Goal: Task Accomplishment & Management: Manage account settings

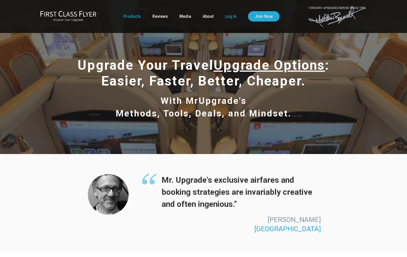
click at [228, 17] on link "Log In" at bounding box center [230, 16] width 11 height 10
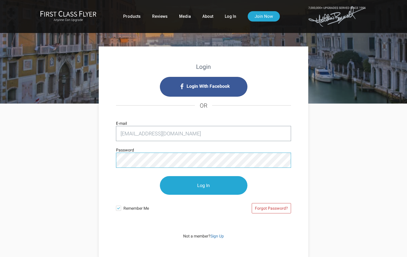
click at [204, 186] on input "Log In" at bounding box center [204, 185] width 88 height 19
click at [213, 188] on input "Log In" at bounding box center [204, 185] width 88 height 19
click at [208, 184] on input "Log In" at bounding box center [204, 185] width 88 height 19
click at [207, 185] on input "Log In" at bounding box center [204, 185] width 88 height 19
drag, startPoint x: 174, startPoint y: 131, endPoint x: 177, endPoint y: 132, distance: 3.3
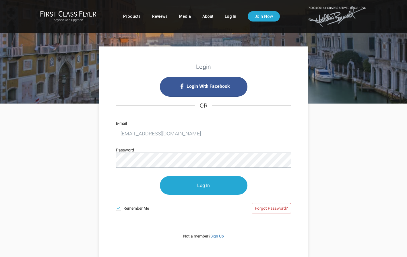
click at [177, 132] on input "nsurg72@hotmail.com" at bounding box center [203, 133] width 175 height 15
drag, startPoint x: 174, startPoint y: 134, endPoint x: 119, endPoint y: 133, distance: 54.8
click at [119, 133] on input "nsurg72@hotmail.com" at bounding box center [203, 133] width 175 height 15
click at [179, 136] on input "nsurg72@hotmail.com" at bounding box center [203, 133] width 175 height 15
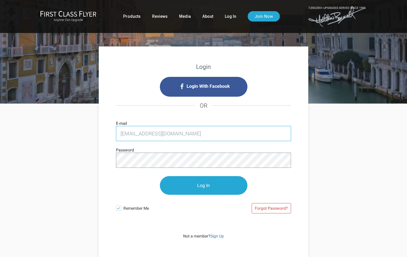
click at [173, 130] on input "nsurg72@hotmail.com" at bounding box center [203, 133] width 175 height 15
click at [175, 133] on input "nsurg72@hotmail.com" at bounding box center [203, 133] width 175 height 15
type input "nsurg72@hot"
click at [205, 67] on strong "Login" at bounding box center [203, 66] width 15 height 7
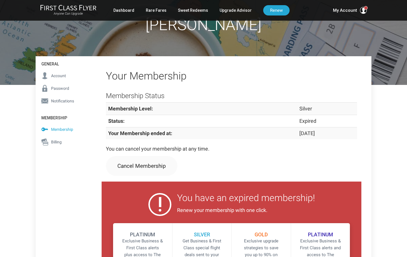
scroll to position [46, 0]
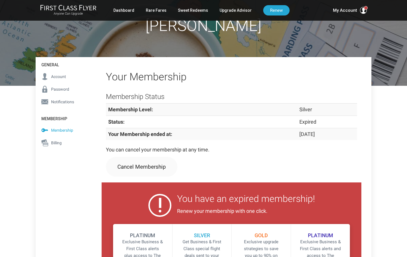
click at [60, 75] on span "Account" at bounding box center [58, 77] width 15 height 6
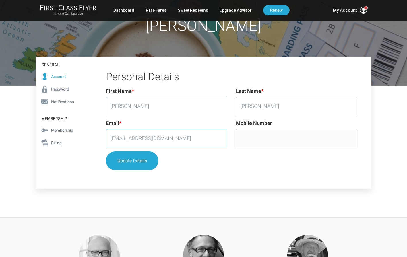
drag, startPoint x: 167, startPoint y: 140, endPoint x: 161, endPoint y: 138, distance: 5.4
drag, startPoint x: 168, startPoint y: 137, endPoint x: 107, endPoint y: 138, distance: 61.5
click at [107, 138] on input "nsurg72@hotmail.com" at bounding box center [166, 138] width 121 height 18
type input "abkinkc@gmail.com"
click at [132, 160] on button "Update Details" at bounding box center [132, 161] width 53 height 19
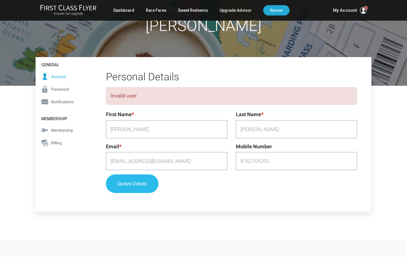
type input "8162104392"
click at [142, 181] on button "Update Details" at bounding box center [132, 184] width 53 height 19
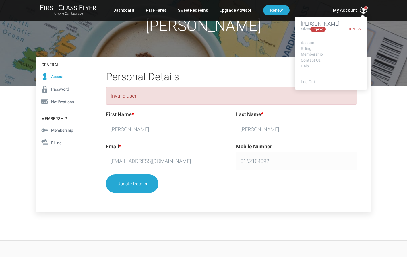
click at [327, 81] on footer "Log Out" at bounding box center [331, 81] width 72 height 17
click at [309, 80] on link "Log Out" at bounding box center [308, 82] width 14 height 5
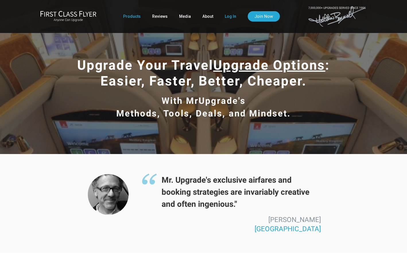
click at [231, 16] on link "Log In" at bounding box center [230, 16] width 11 height 10
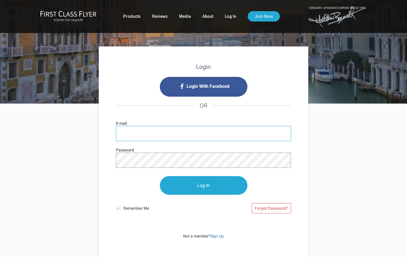
click at [152, 138] on input "E-mail" at bounding box center [203, 133] width 175 height 15
click at [151, 136] on input "E-mail" at bounding box center [203, 133] width 175 height 15
type input "abkinkc@gmail.com"
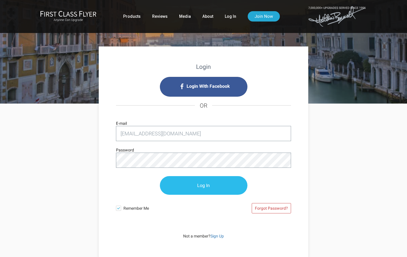
click at [189, 187] on input "Log In" at bounding box center [204, 185] width 88 height 19
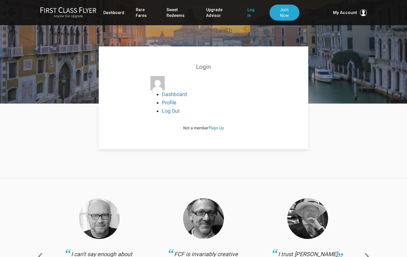
click at [248, 11] on link "Log In" at bounding box center [253, 13] width 11 height 16
click at [326, 54] on div at bounding box center [203, 46] width 407 height 115
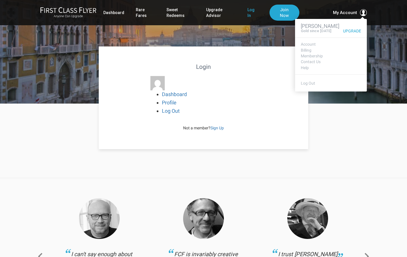
click at [363, 14] on span at bounding box center [363, 12] width 7 height 7
click at [362, 12] on span at bounding box center [363, 12] width 7 height 7
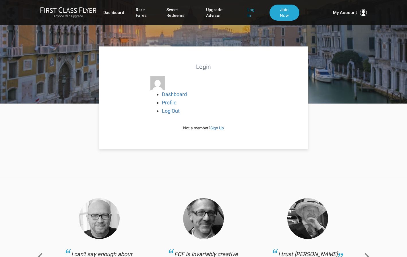
click at [74, 67] on div at bounding box center [203, 46] width 407 height 115
click at [334, 71] on div at bounding box center [203, 46] width 407 height 115
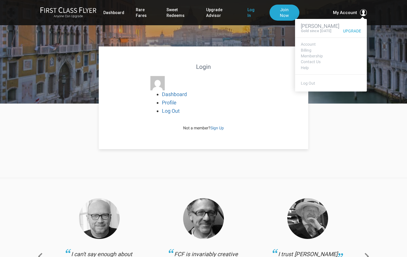
click at [363, 12] on span at bounding box center [363, 12] width 7 height 7
click at [308, 86] on link "Log Out" at bounding box center [308, 83] width 14 height 5
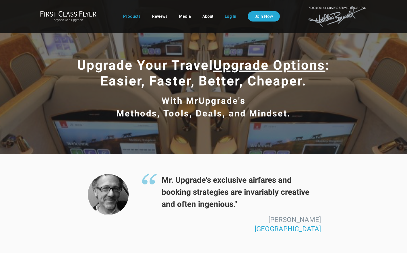
click at [229, 17] on link "Log In" at bounding box center [230, 16] width 11 height 10
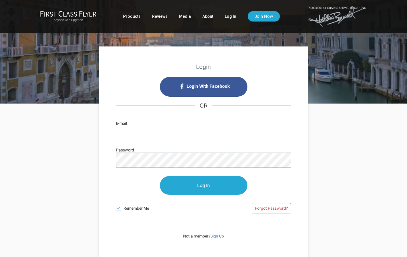
type input "abkinkc@gmail.com"
click at [204, 186] on input "Log In" at bounding box center [204, 185] width 88 height 19
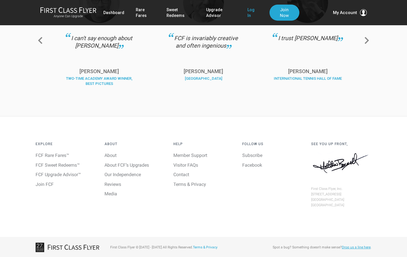
scroll to position [216, 0]
click at [201, 154] on link "Member Support" at bounding box center [190, 155] width 34 height 5
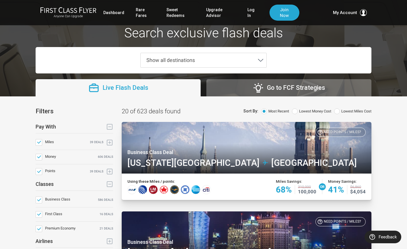
click at [173, 61] on span "Show all destinations" at bounding box center [170, 60] width 49 height 6
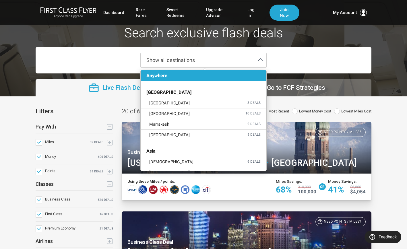
click at [182, 59] on span "Show all destinations" at bounding box center [170, 60] width 49 height 6
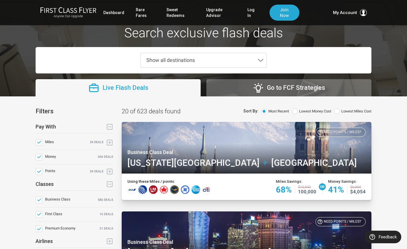
click at [182, 59] on span "Show all destinations" at bounding box center [170, 60] width 49 height 6
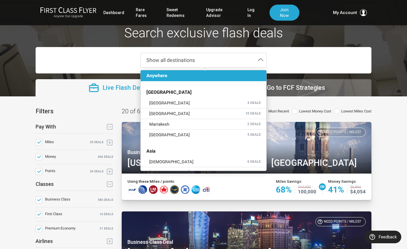
click at [93, 43] on div "Search exclusive flash deals Show all destinations Anywhere Africa Cairo 3 deal…" at bounding box center [203, 50] width 345 height 48
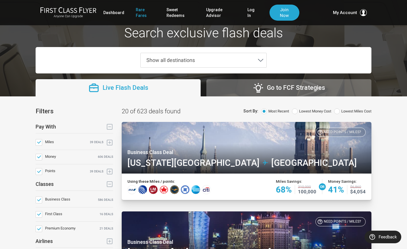
click at [138, 14] on link "Rare Fares" at bounding box center [145, 13] width 19 height 16
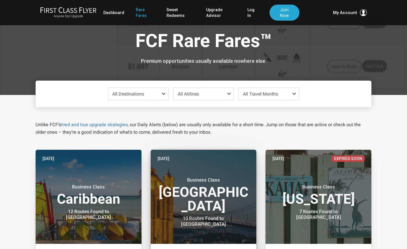
click at [212, 205] on h3 "Business Class Middle East" at bounding box center [204, 195] width 92 height 36
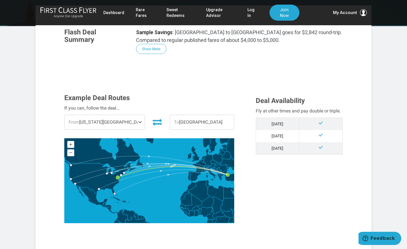
scroll to position [96, 0]
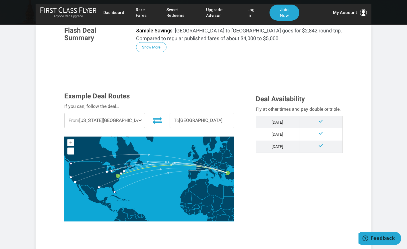
click at [111, 121] on span "From [US_STATE][GEOGRAPHIC_DATA]" at bounding box center [105, 120] width 80 height 14
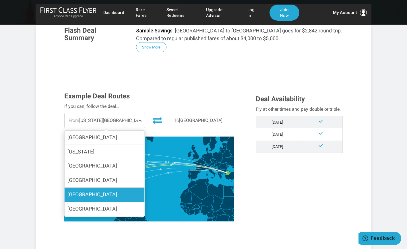
click at [101, 192] on label "[GEOGRAPHIC_DATA]" at bounding box center [105, 195] width 80 height 14
click at [0, 0] on input "[GEOGRAPHIC_DATA]" at bounding box center [0, 0] width 0 height 0
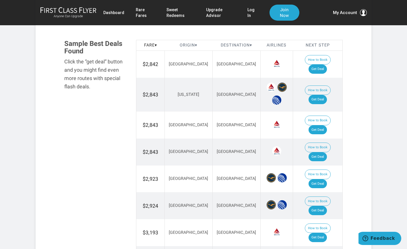
scroll to position [326, 0]
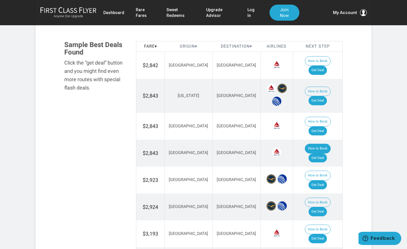
click at [305, 144] on button "How to Book" at bounding box center [318, 149] width 26 height 10
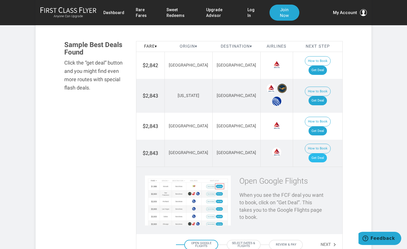
click at [322, 154] on link "Get Deal" at bounding box center [318, 158] width 18 height 9
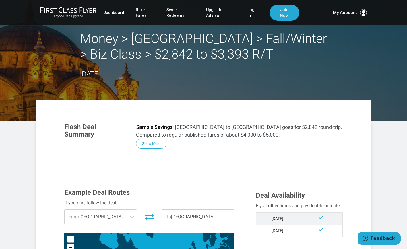
scroll to position [0, 0]
click at [210, 13] on link "Upgrade Advisor" at bounding box center [221, 13] width 30 height 16
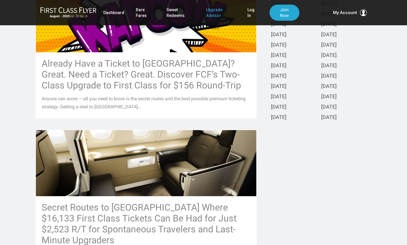
scroll to position [172, 0]
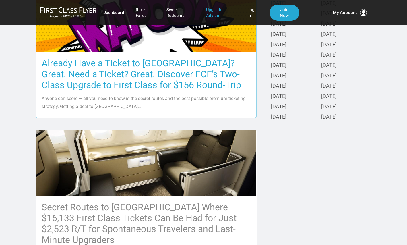
click at [140, 72] on h3 "Already Have a Ticket to [GEOGRAPHIC_DATA]? Great. Need a Ticket? Great. Discov…" at bounding box center [146, 74] width 209 height 33
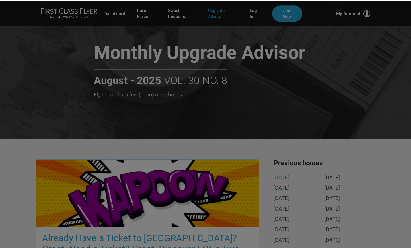
scroll to position [0, 0]
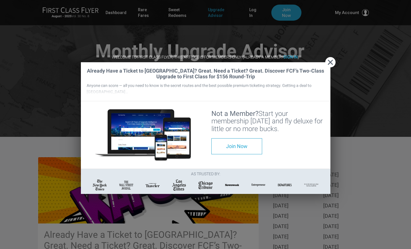
click at [257, 68] on h2 "Already Have a Ticket to [GEOGRAPHIC_DATA]? Great. Need a Ticket? Great. Discov…" at bounding box center [206, 73] width 238 height 11
click at [331, 59] on span "Close" at bounding box center [331, 62] width 10 height 6
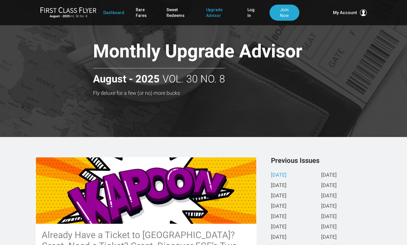
click at [114, 11] on link "Dashboard" at bounding box center [113, 12] width 21 height 10
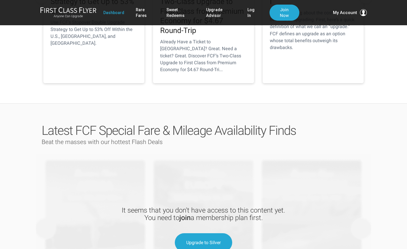
scroll to position [188, 0]
click at [248, 12] on link "Log In" at bounding box center [253, 13] width 11 height 16
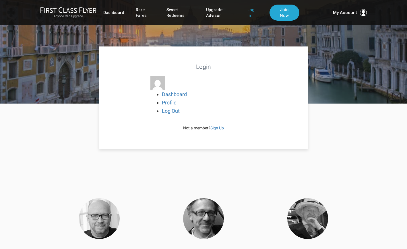
click at [206, 67] on strong "Login" at bounding box center [203, 66] width 15 height 7
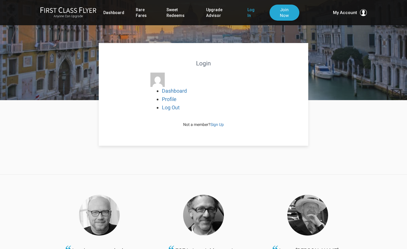
scroll to position [5, 0]
